Goal: Task Accomplishment & Management: Manage account settings

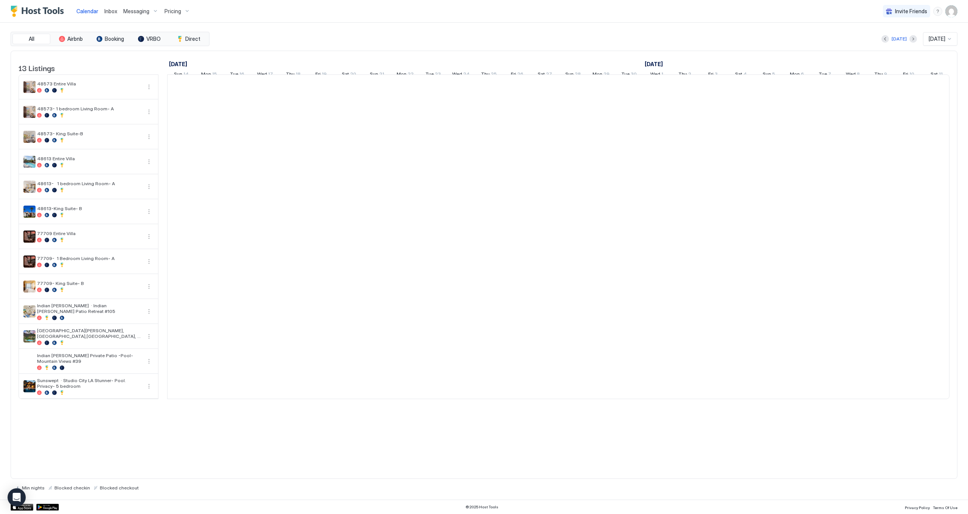
scroll to position [0, 420]
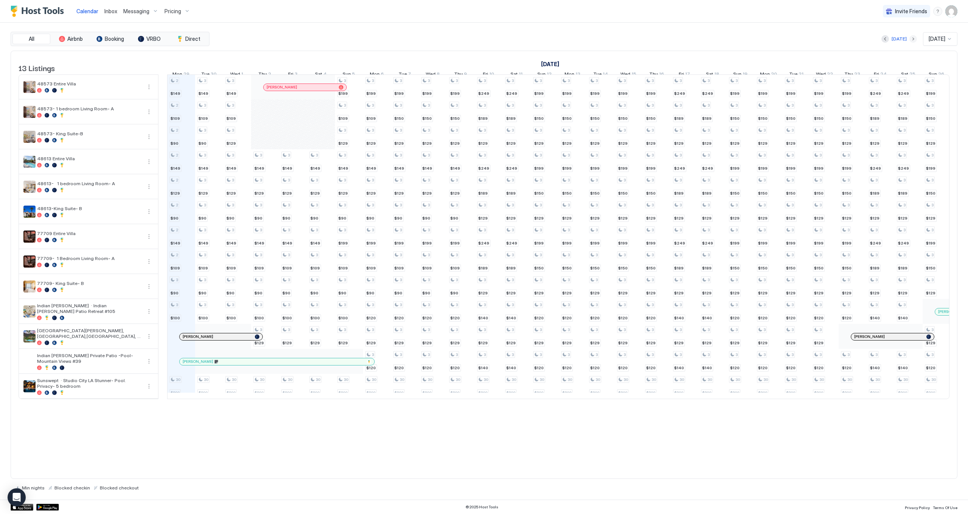
click at [910, 37] on button "Next month" at bounding box center [914, 39] width 8 height 8
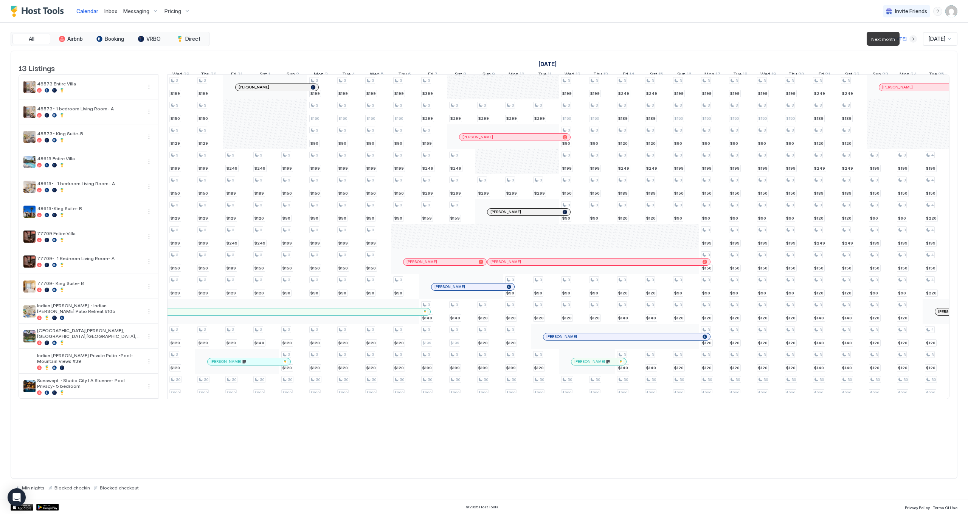
click at [910, 37] on button "Next month" at bounding box center [914, 39] width 8 height 8
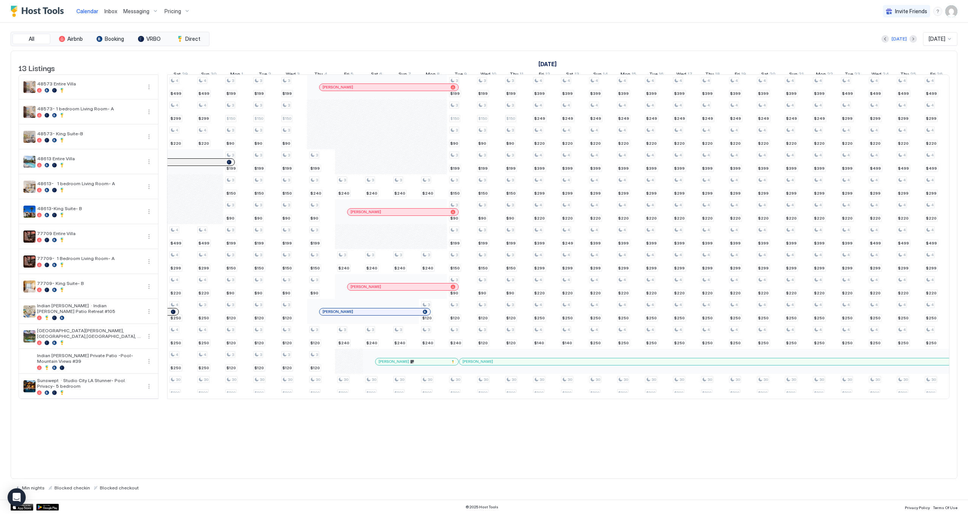
click at [168, 9] on span "Pricing" at bounding box center [173, 11] width 17 height 7
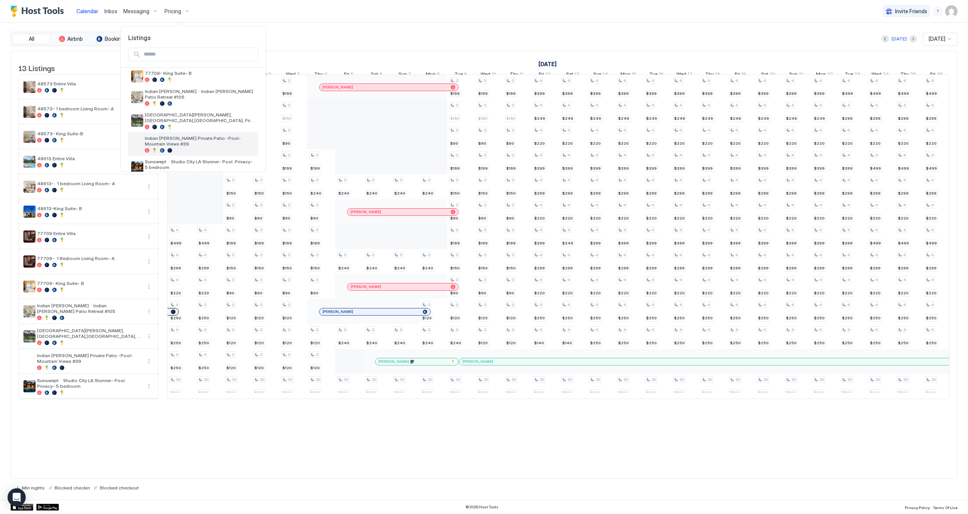
scroll to position [168, 0]
click at [196, 136] on span "Indian [PERSON_NAME] Private Patio -Pool- Mountain Views #39" at bounding box center [200, 141] width 110 height 11
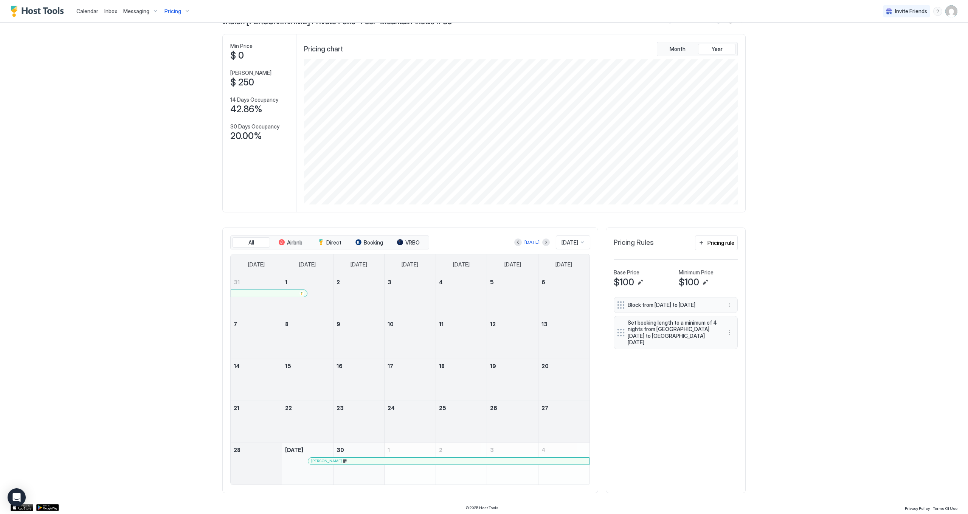
scroll to position [26, 0]
click at [542, 245] on button "Next month" at bounding box center [546, 243] width 8 height 8
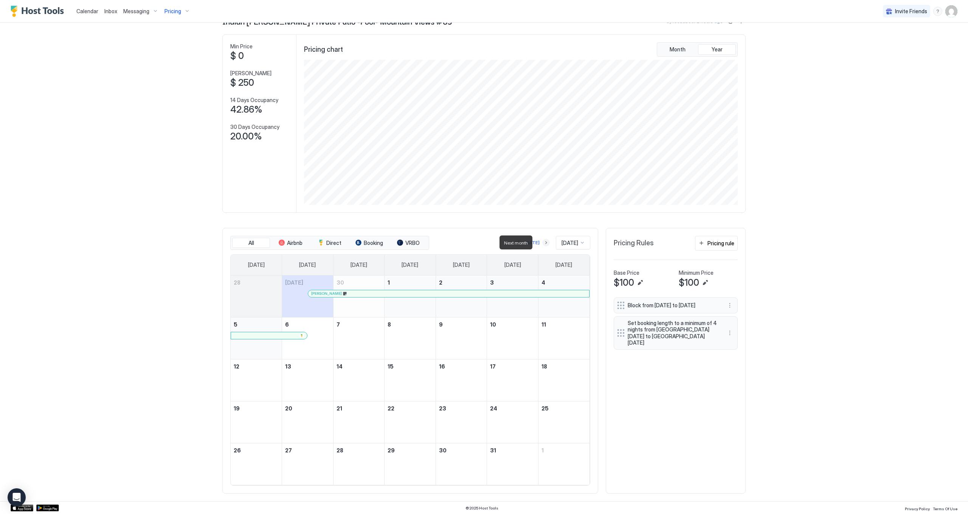
scroll to position [0, 0]
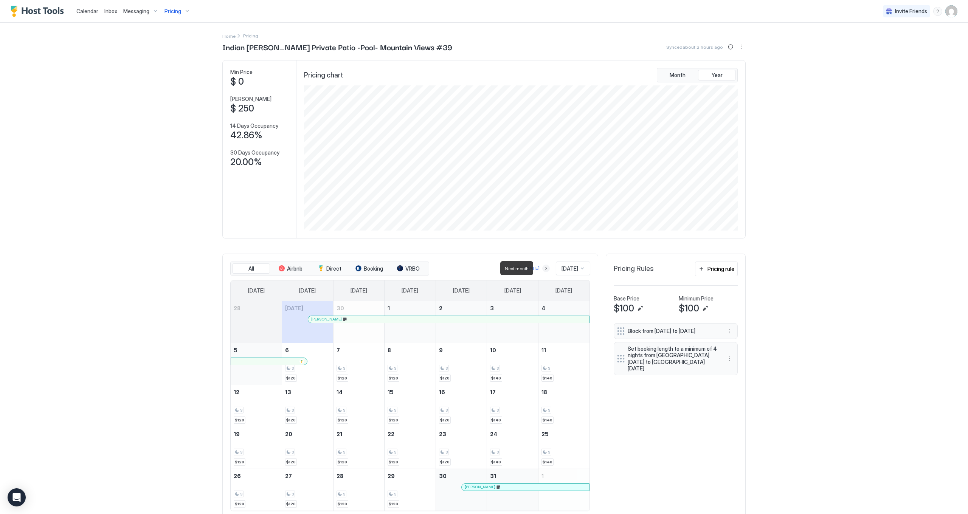
click at [542, 269] on button "Next month" at bounding box center [546, 269] width 8 height 8
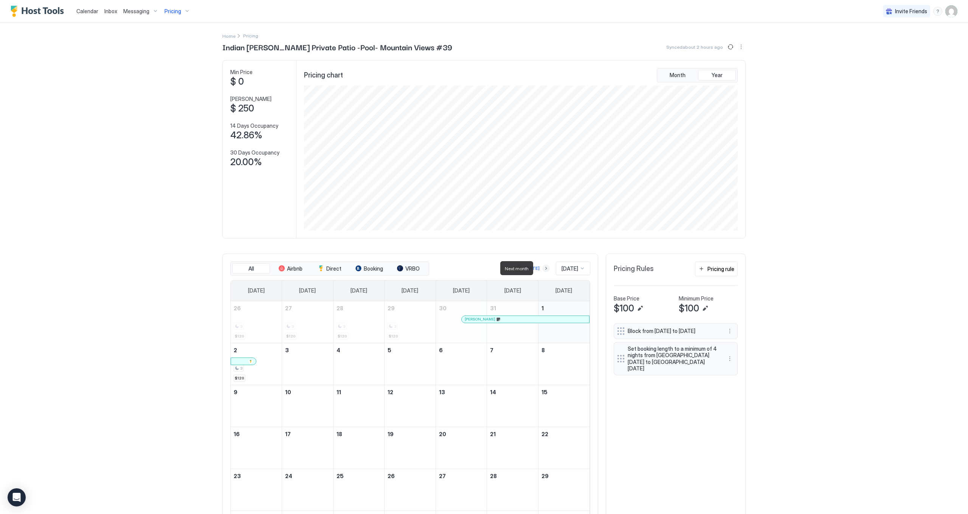
click at [542, 269] on button "Next month" at bounding box center [546, 269] width 8 height 8
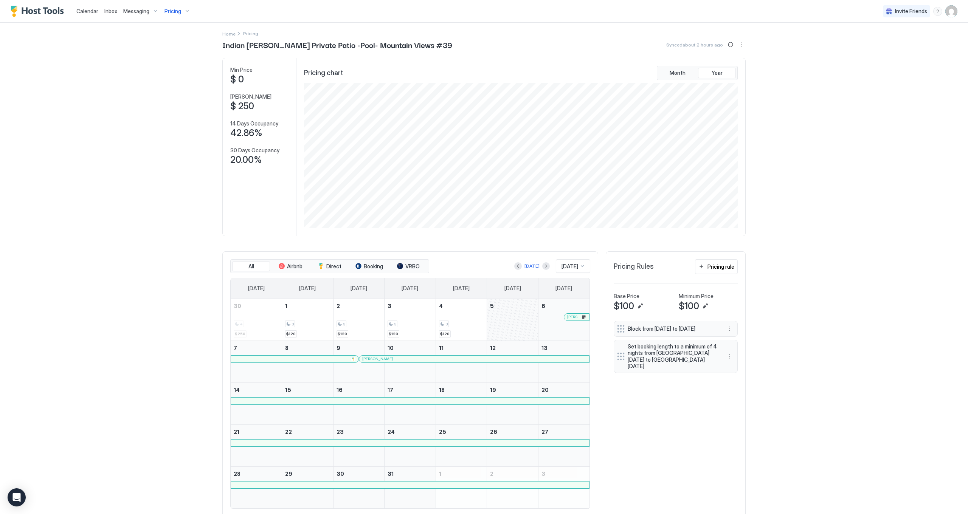
click at [166, 8] on span "Pricing" at bounding box center [173, 11] width 17 height 7
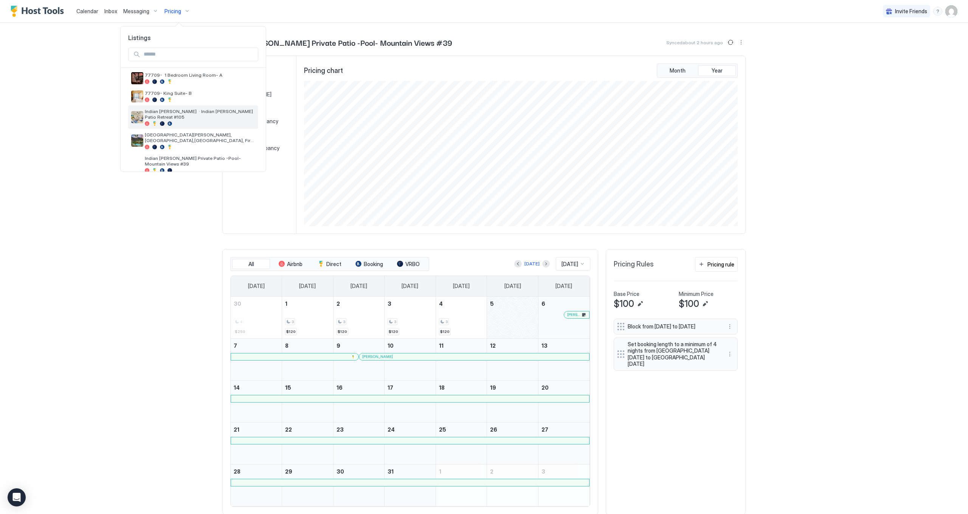
scroll to position [149, 0]
click at [213, 144] on div at bounding box center [200, 146] width 110 height 5
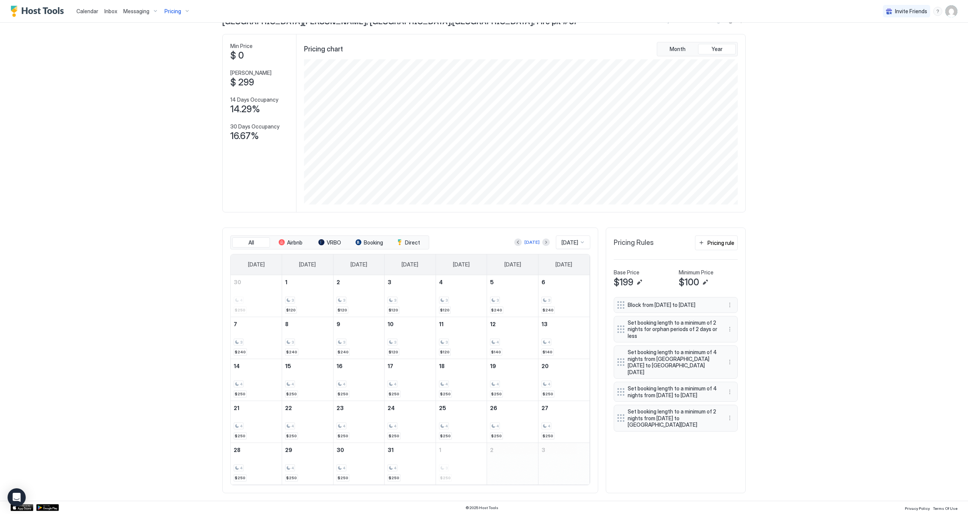
scroll to position [26, 0]
click at [169, 14] on span "Pricing" at bounding box center [173, 11] width 17 height 7
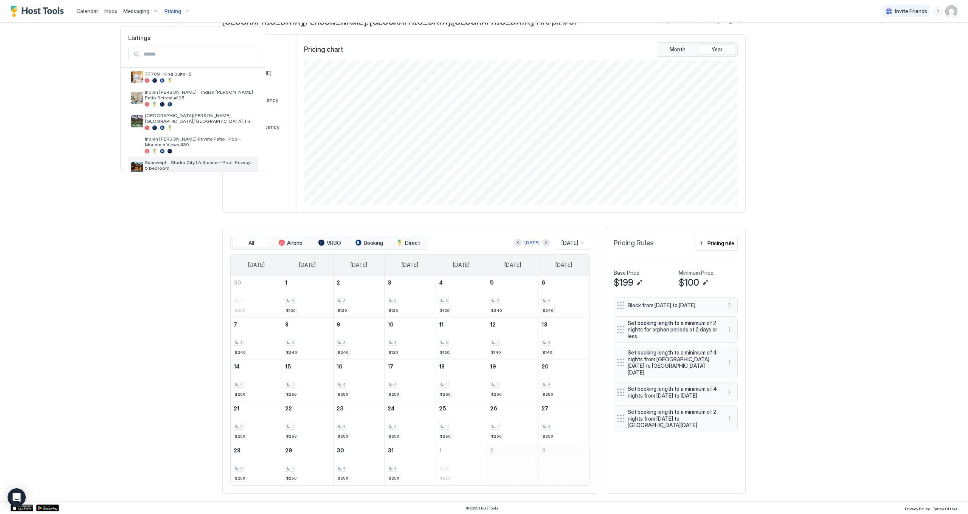
scroll to position [160, 0]
click at [205, 98] on span "Indian [PERSON_NAME] · Indian [PERSON_NAME] Patio Retreat #105" at bounding box center [200, 102] width 110 height 11
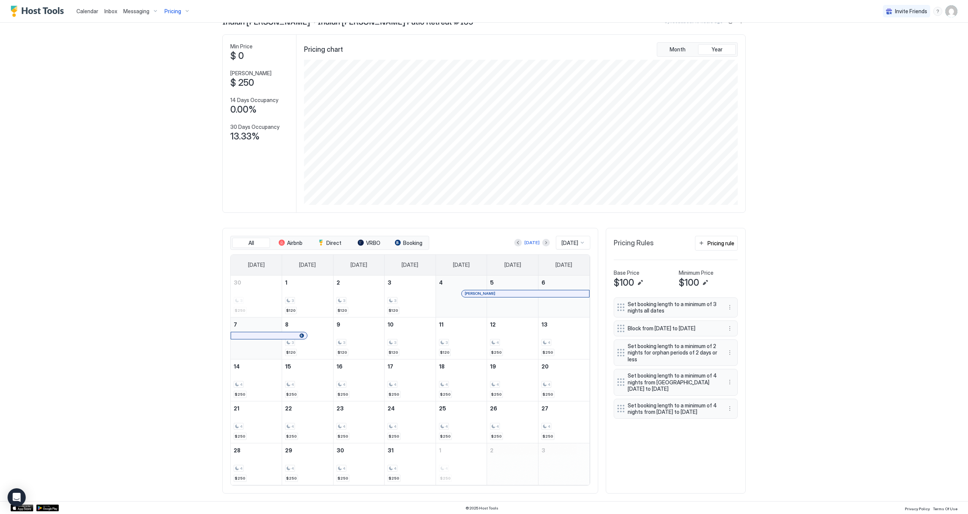
scroll to position [25, 0]
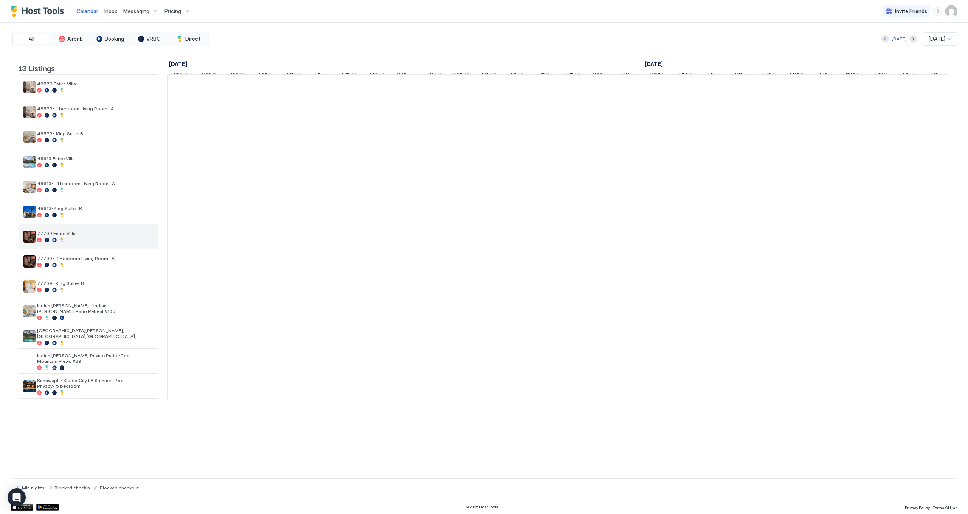
scroll to position [0, 420]
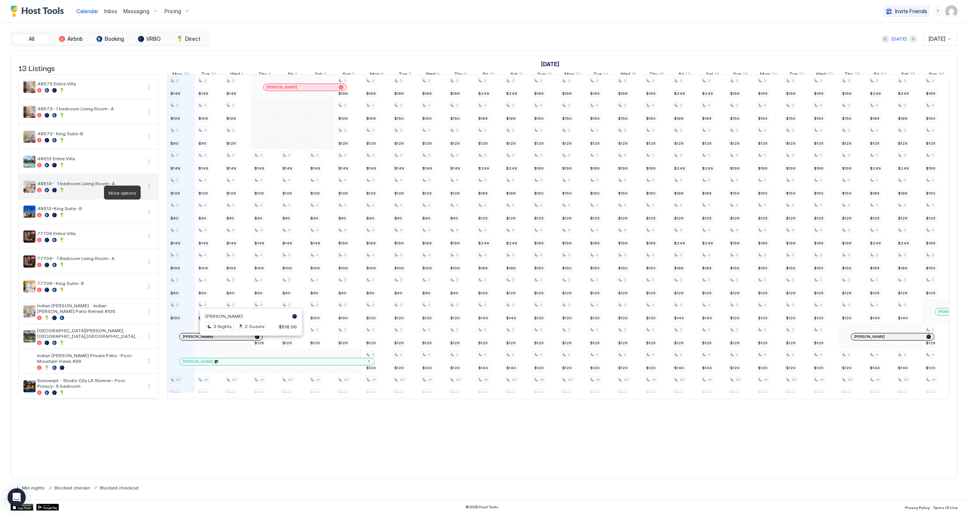
click at [147, 191] on button "More options" at bounding box center [148, 186] width 9 height 9
click at [139, 230] on div "Listing Settings" at bounding box center [132, 228] width 48 height 12
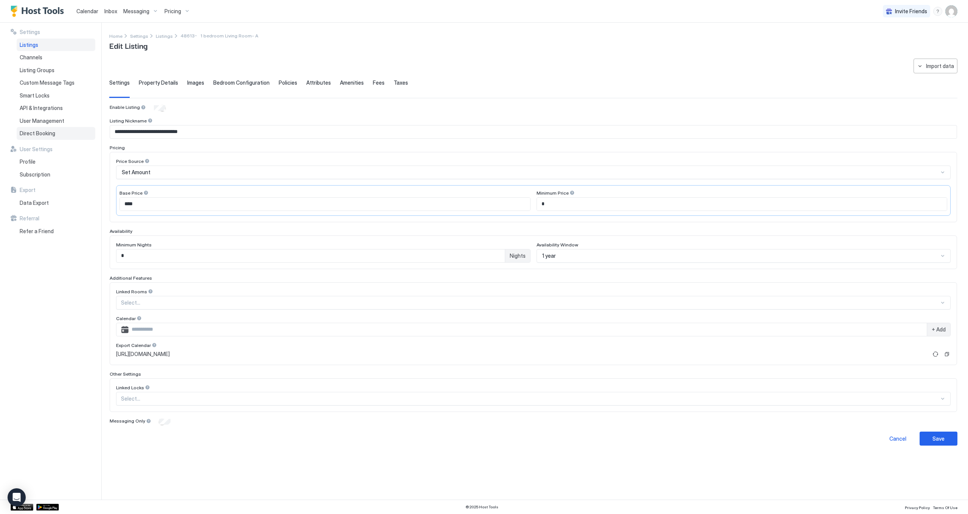
click at [48, 135] on span "Direct Booking" at bounding box center [38, 133] width 36 height 7
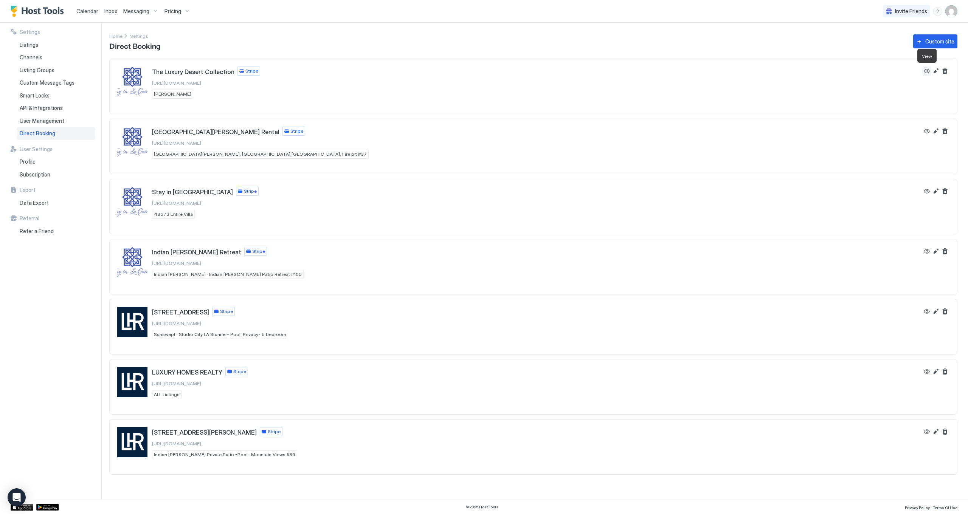
click at [924, 74] on button "View" at bounding box center [926, 71] width 9 height 9
